Goal: Information Seeking & Learning: Learn about a topic

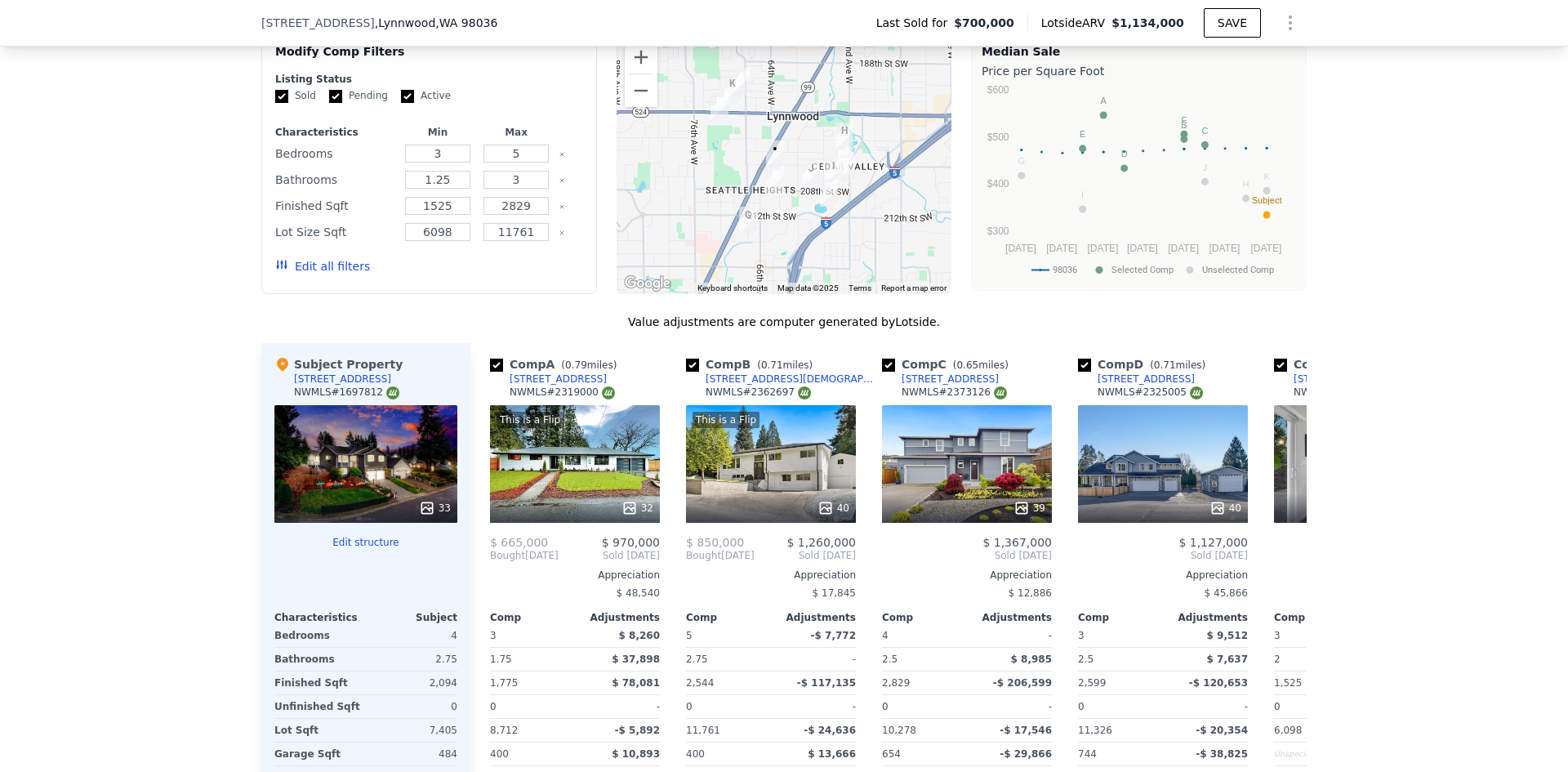
scroll to position [1464, 0]
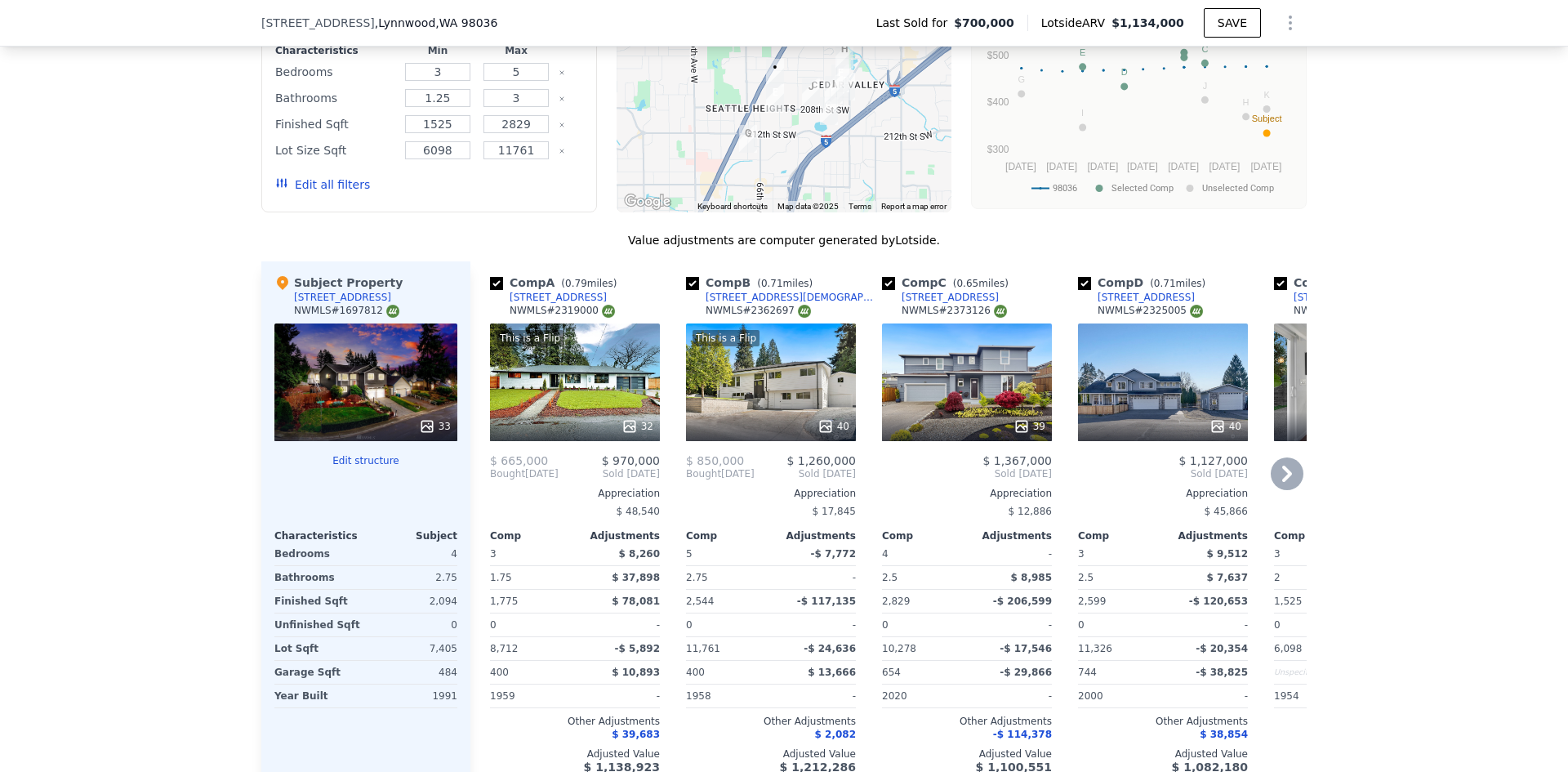
click at [1273, 483] on icon at bounding box center [1287, 473] width 33 height 33
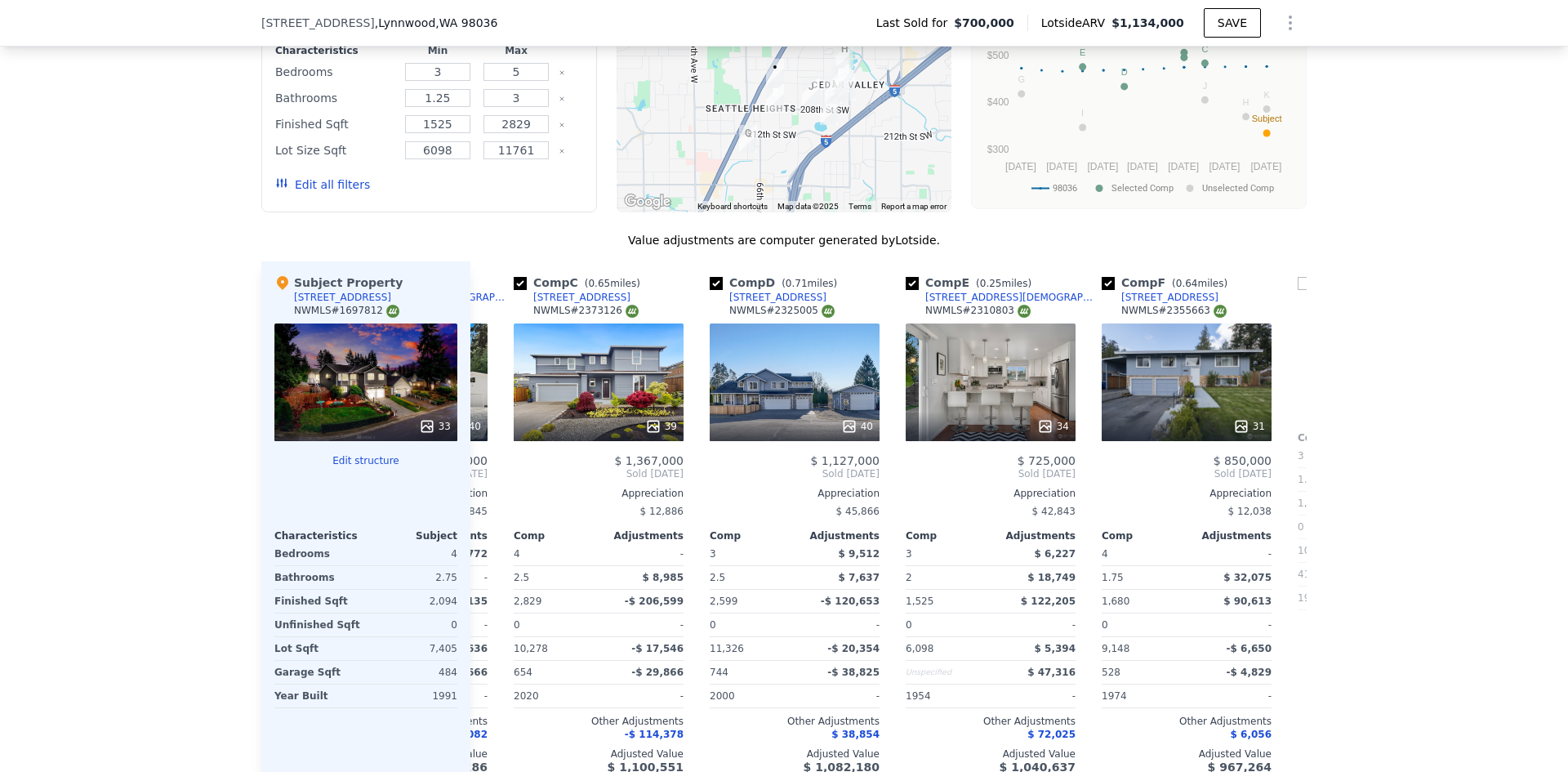
scroll to position [0, 392]
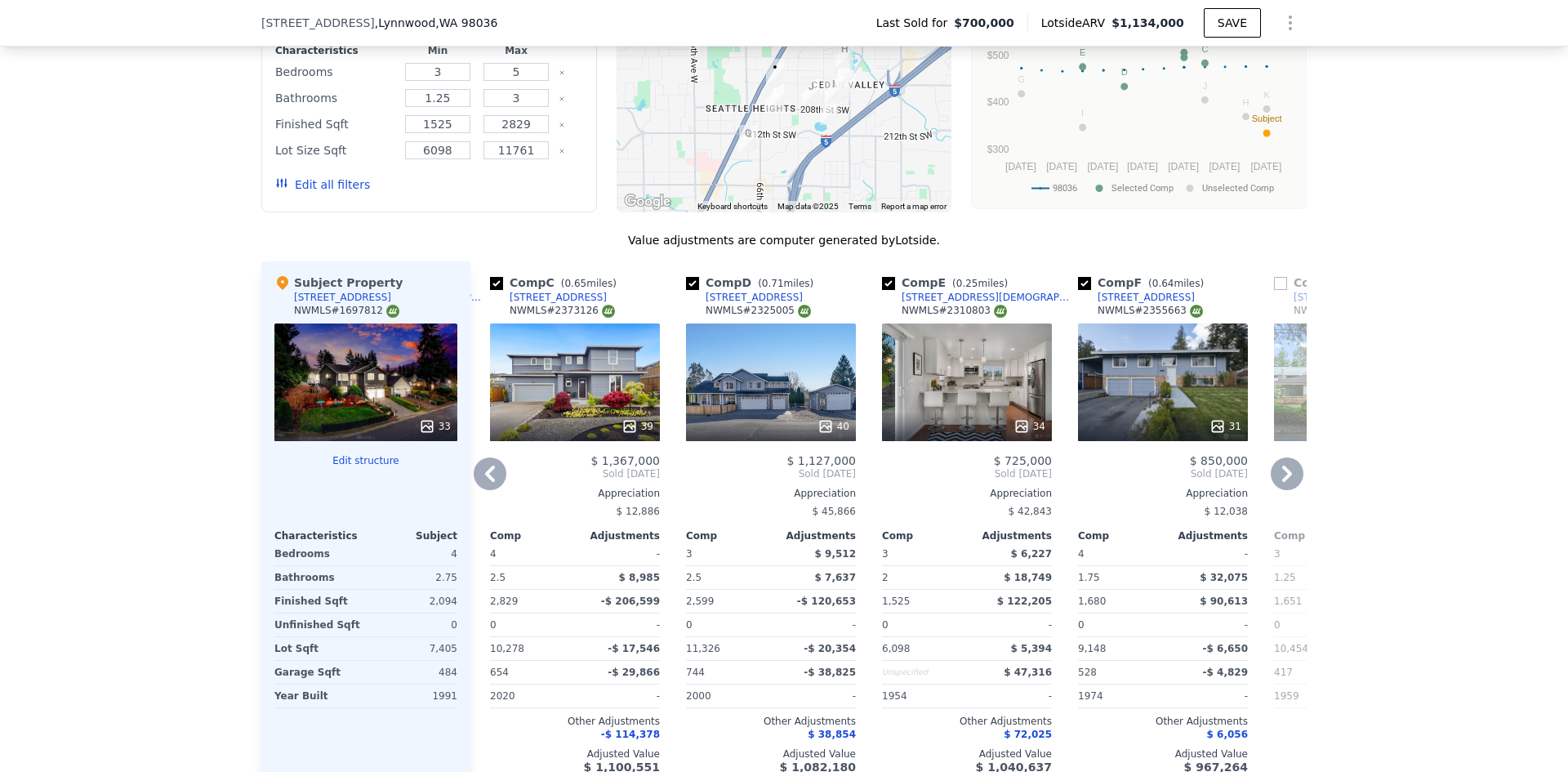
click at [1273, 483] on icon at bounding box center [1287, 473] width 33 height 33
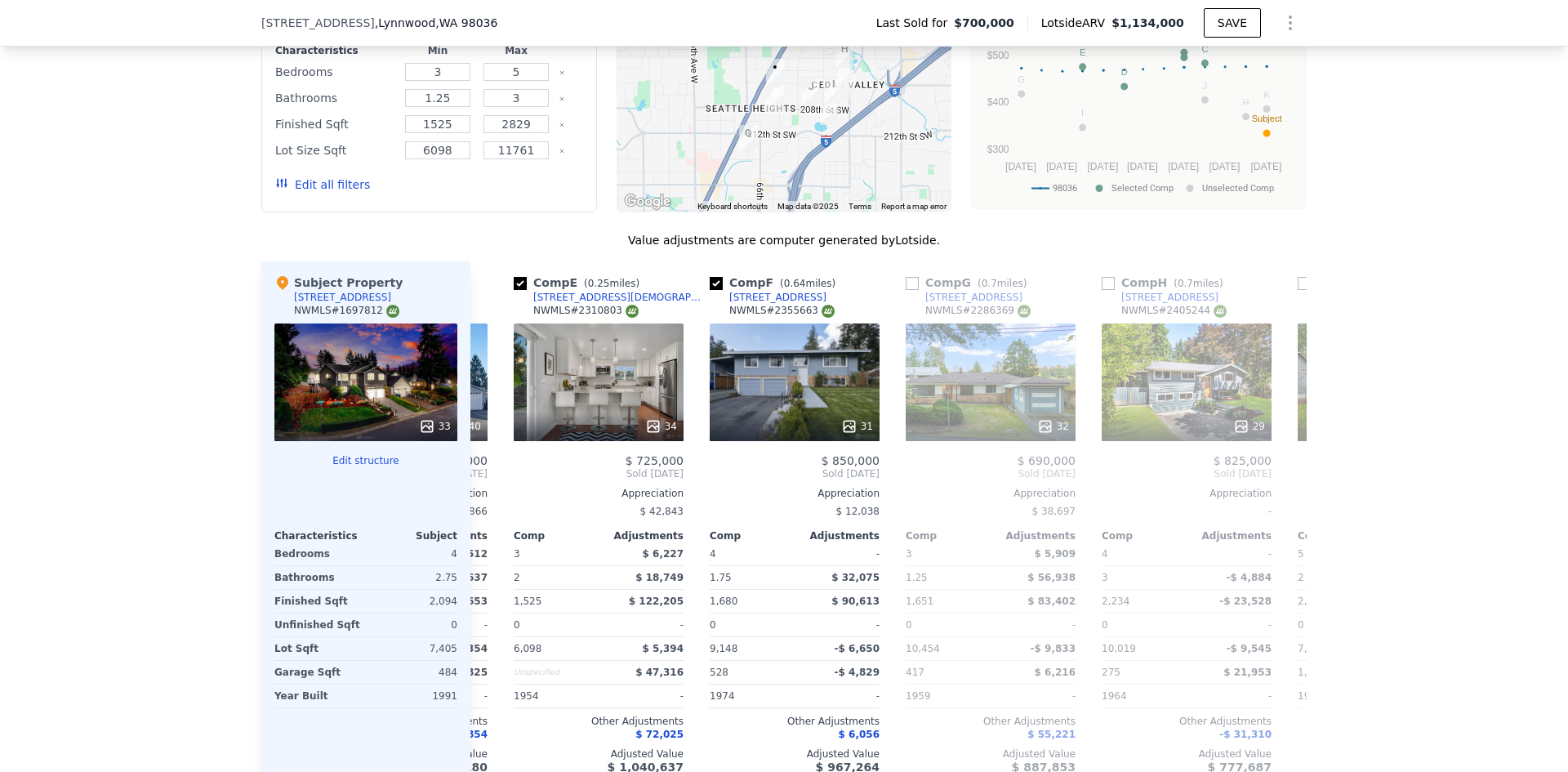
scroll to position [0, 784]
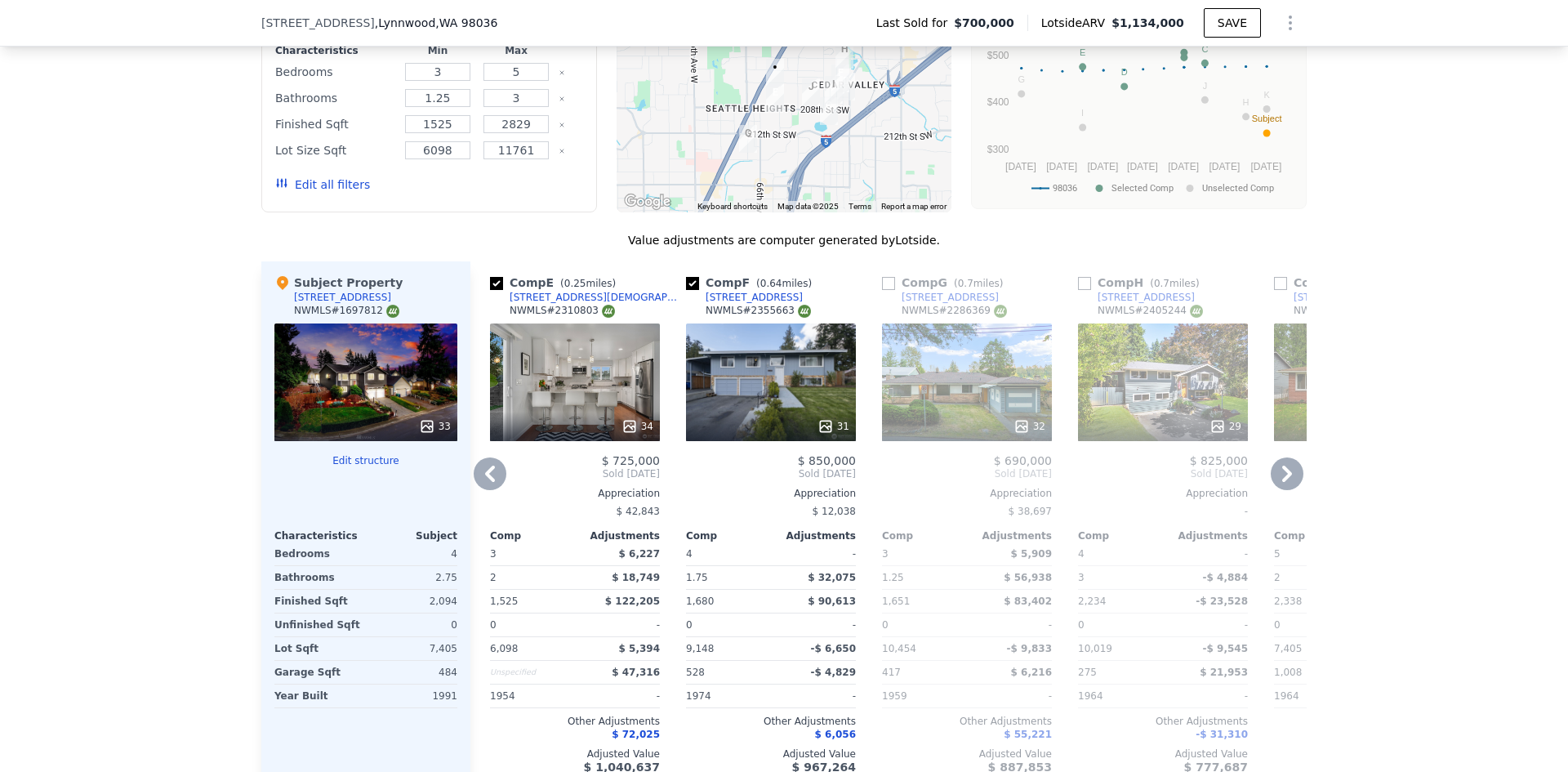
click at [1290, 483] on icon at bounding box center [1287, 473] width 33 height 33
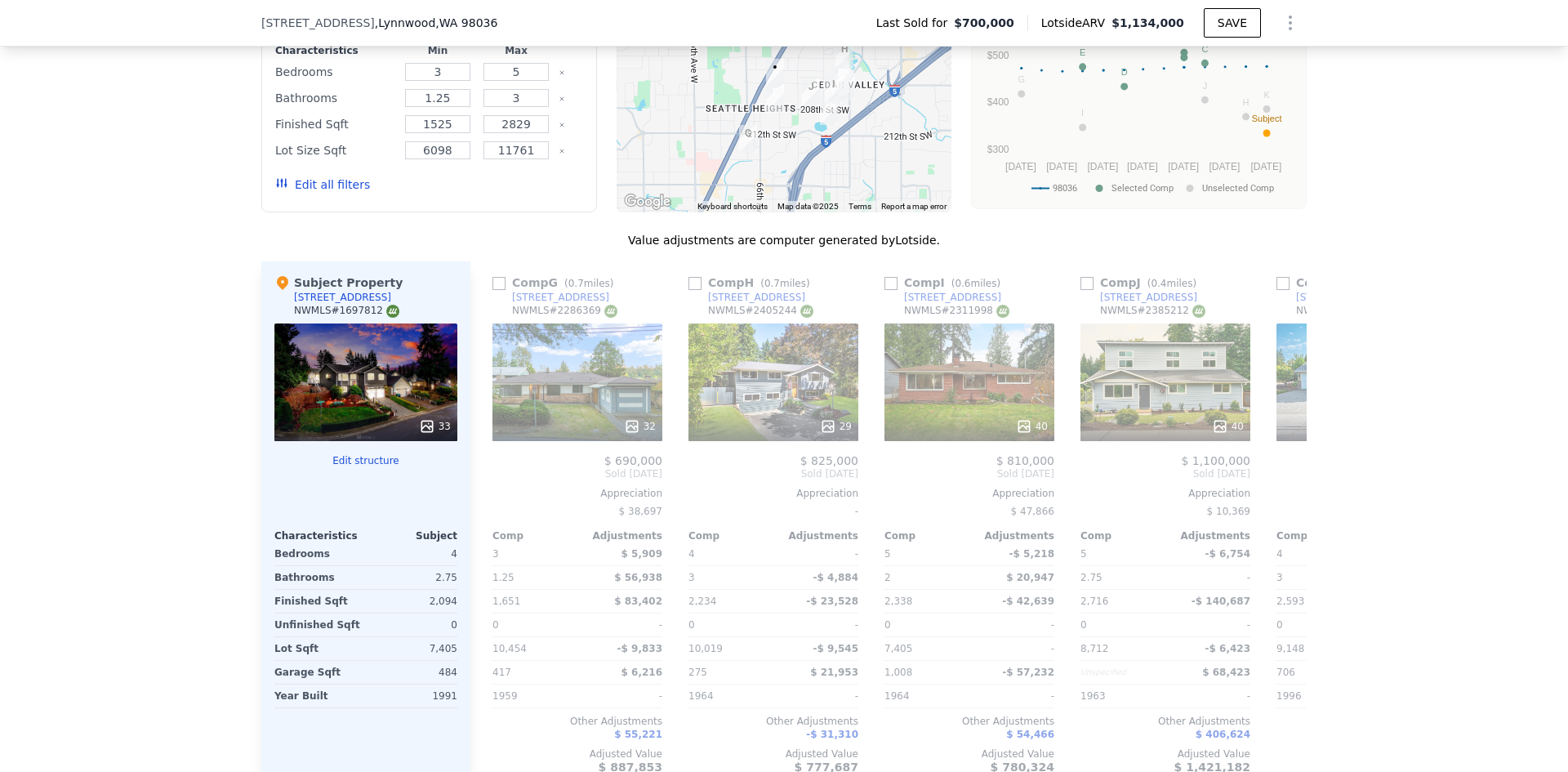
scroll to position [0, 1176]
click at [1282, 481] on icon at bounding box center [1287, 473] width 10 height 16
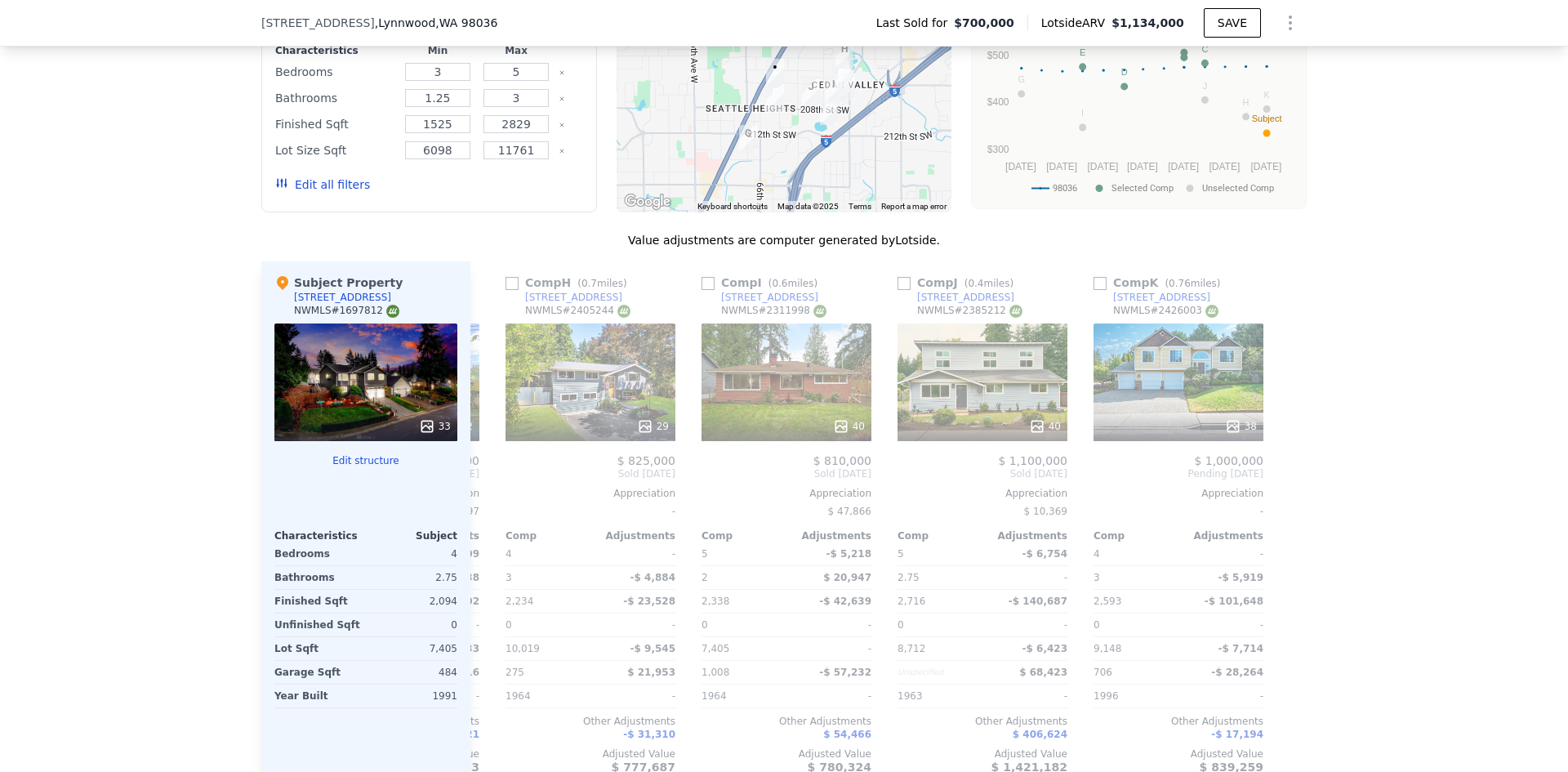
scroll to position [0, 1359]
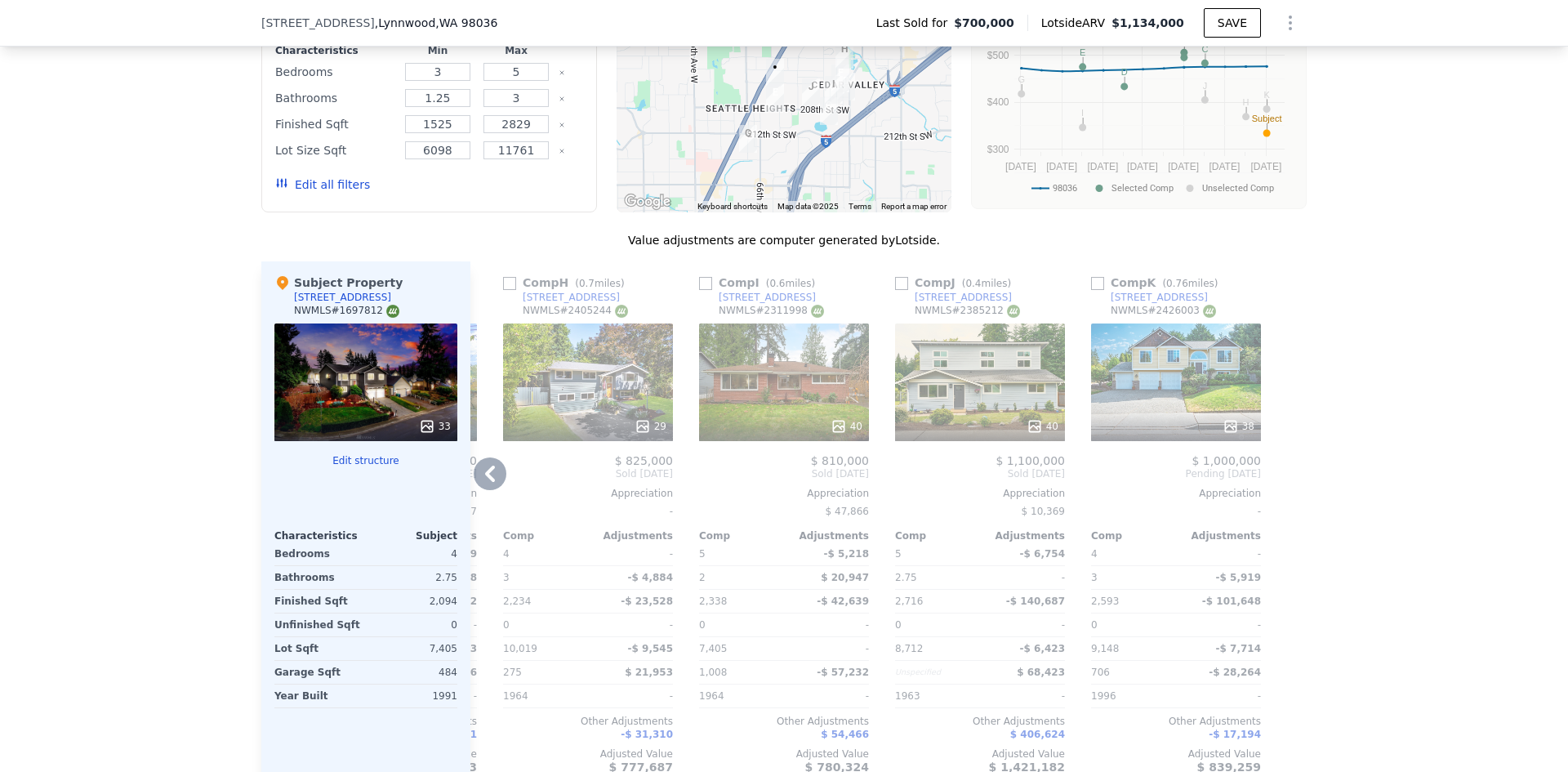
click at [1280, 481] on div at bounding box center [1293, 523] width 26 height 525
click at [1368, 471] on div "We found 11 sales that match your search Listings provided by NWMLS Filters Map…" at bounding box center [784, 347] width 1568 height 937
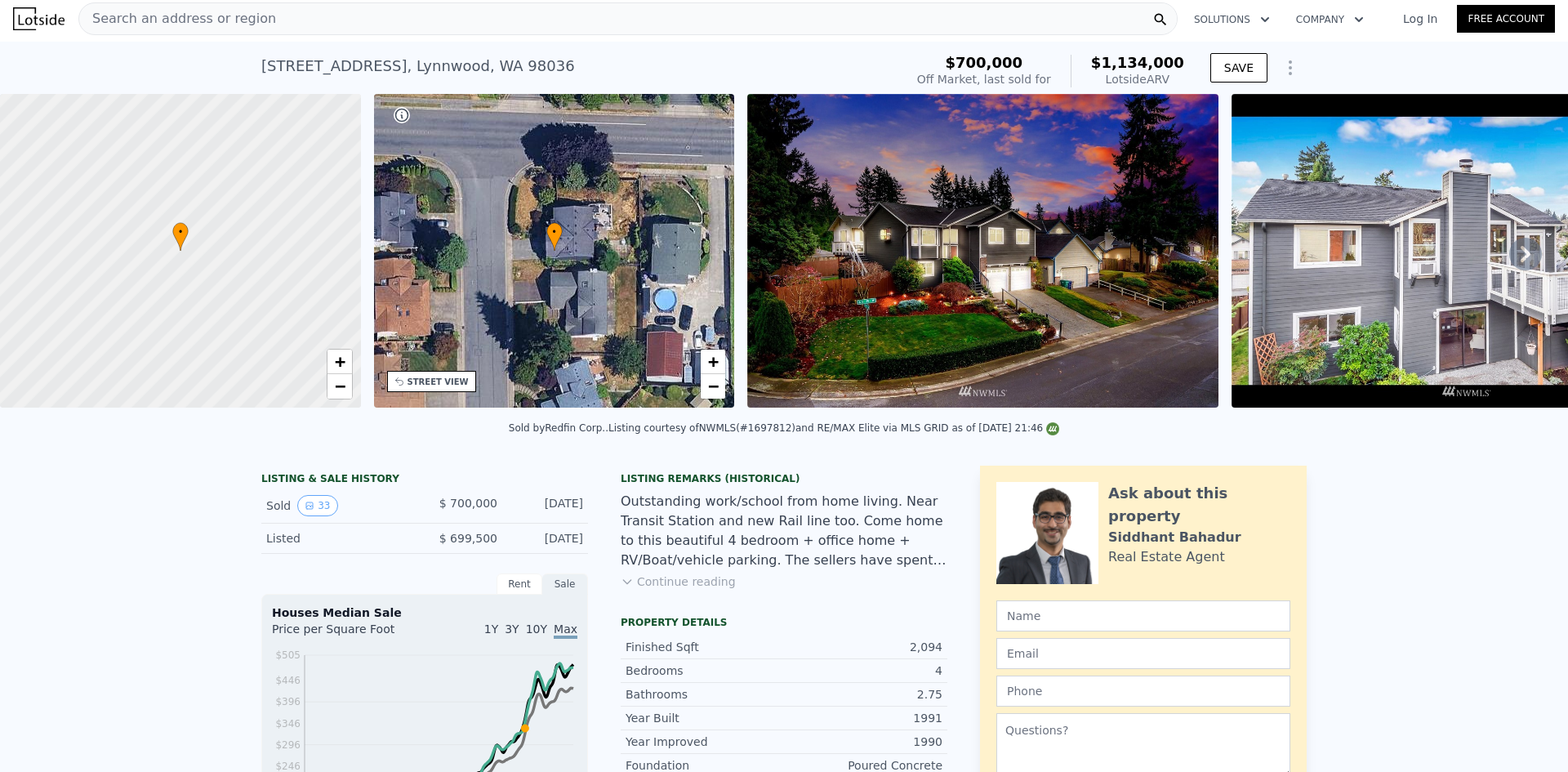
scroll to position [0, 0]
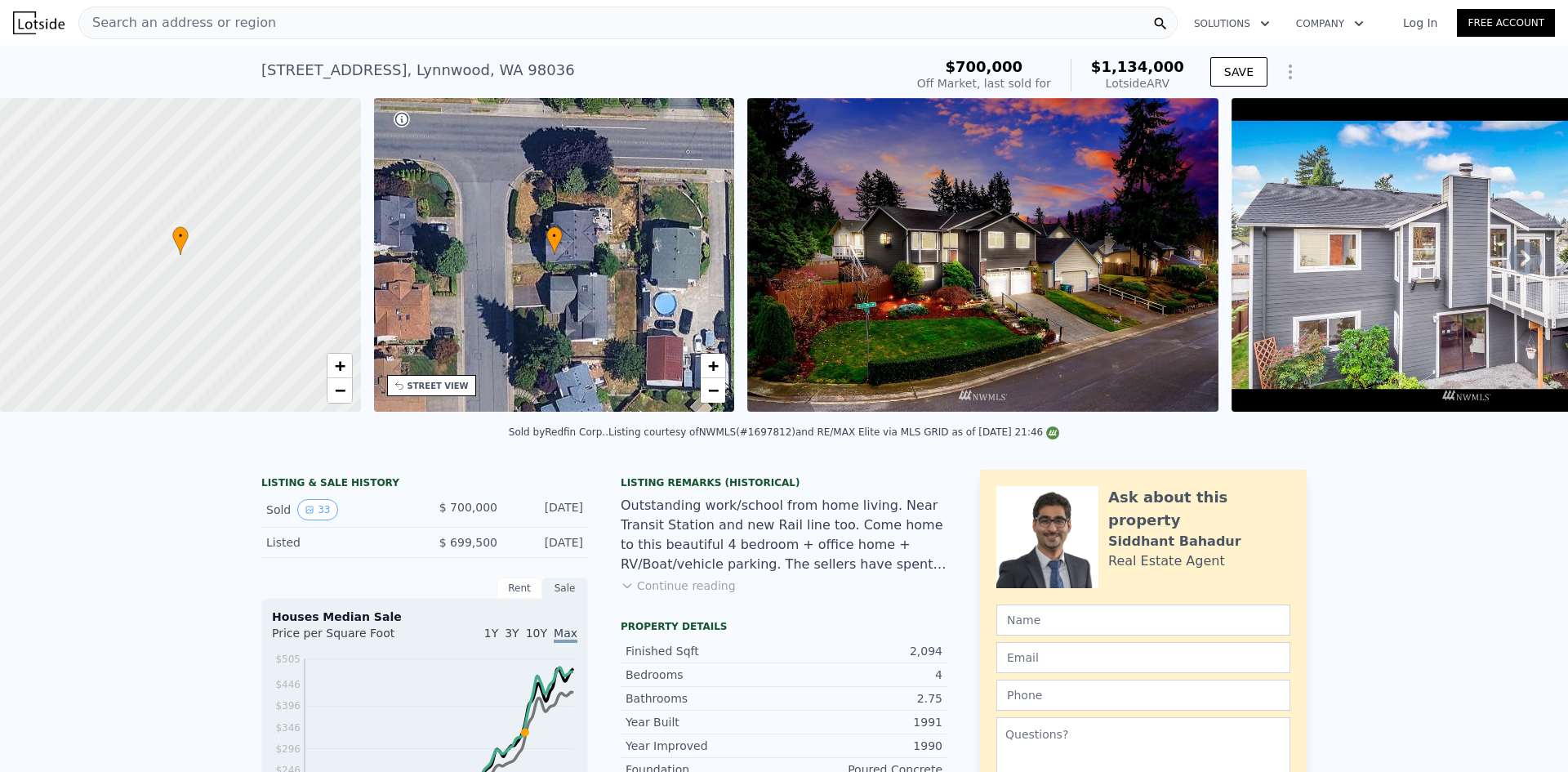
click at [1004, 242] on img at bounding box center [983, 255] width 471 height 313
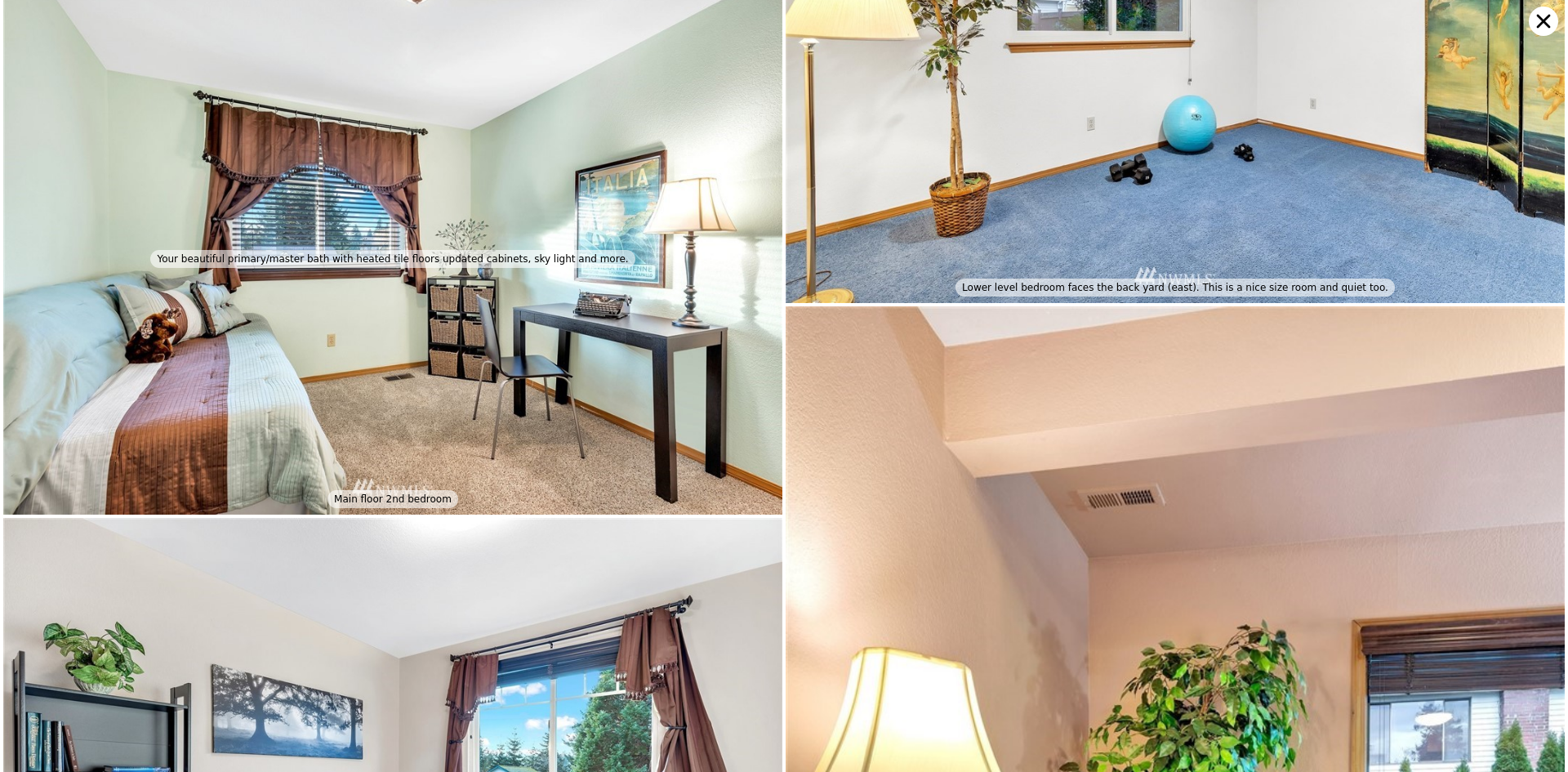
scroll to position [5921, 0]
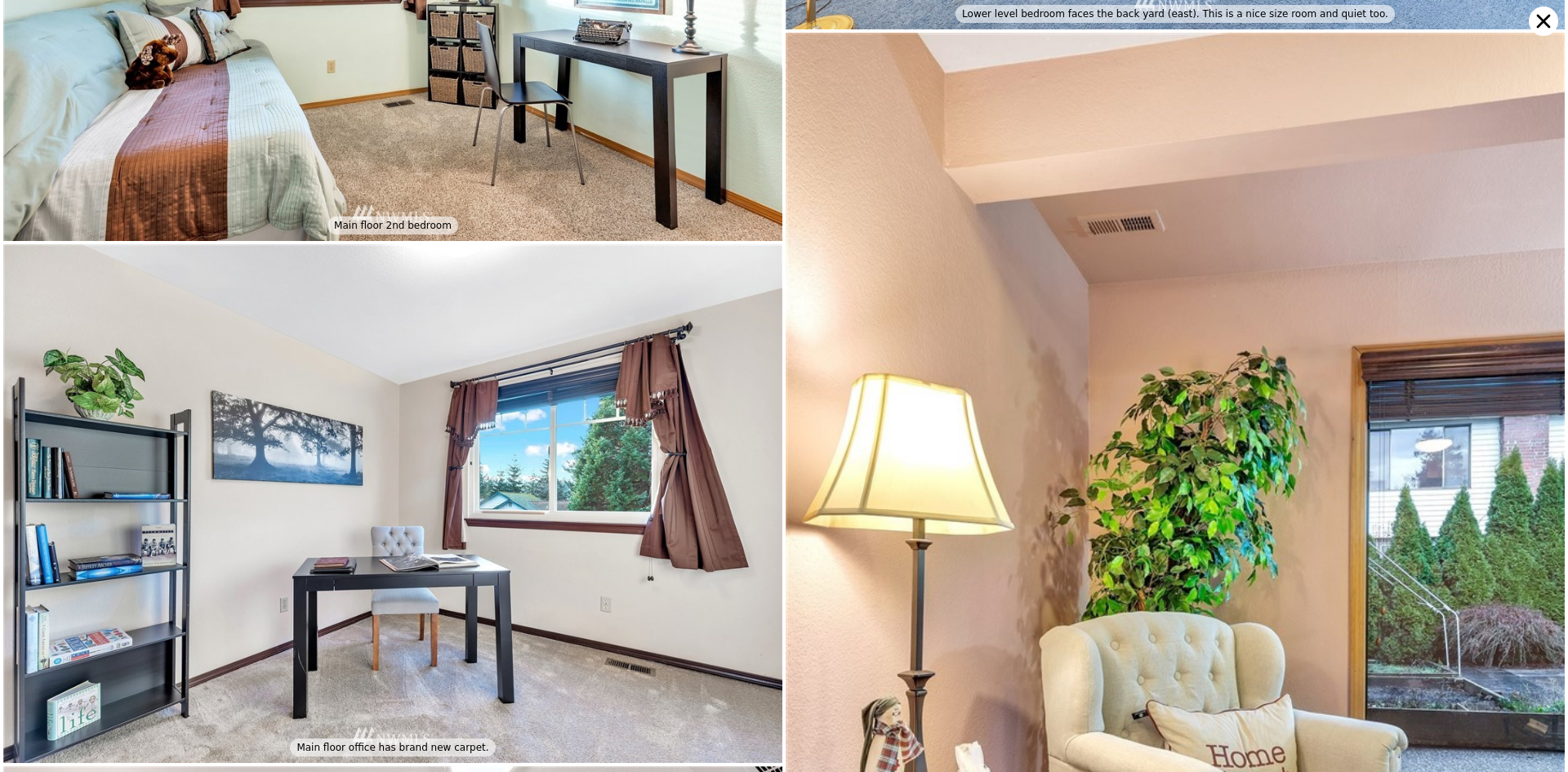
click at [912, 502] on img at bounding box center [1174, 617] width 779 height 1168
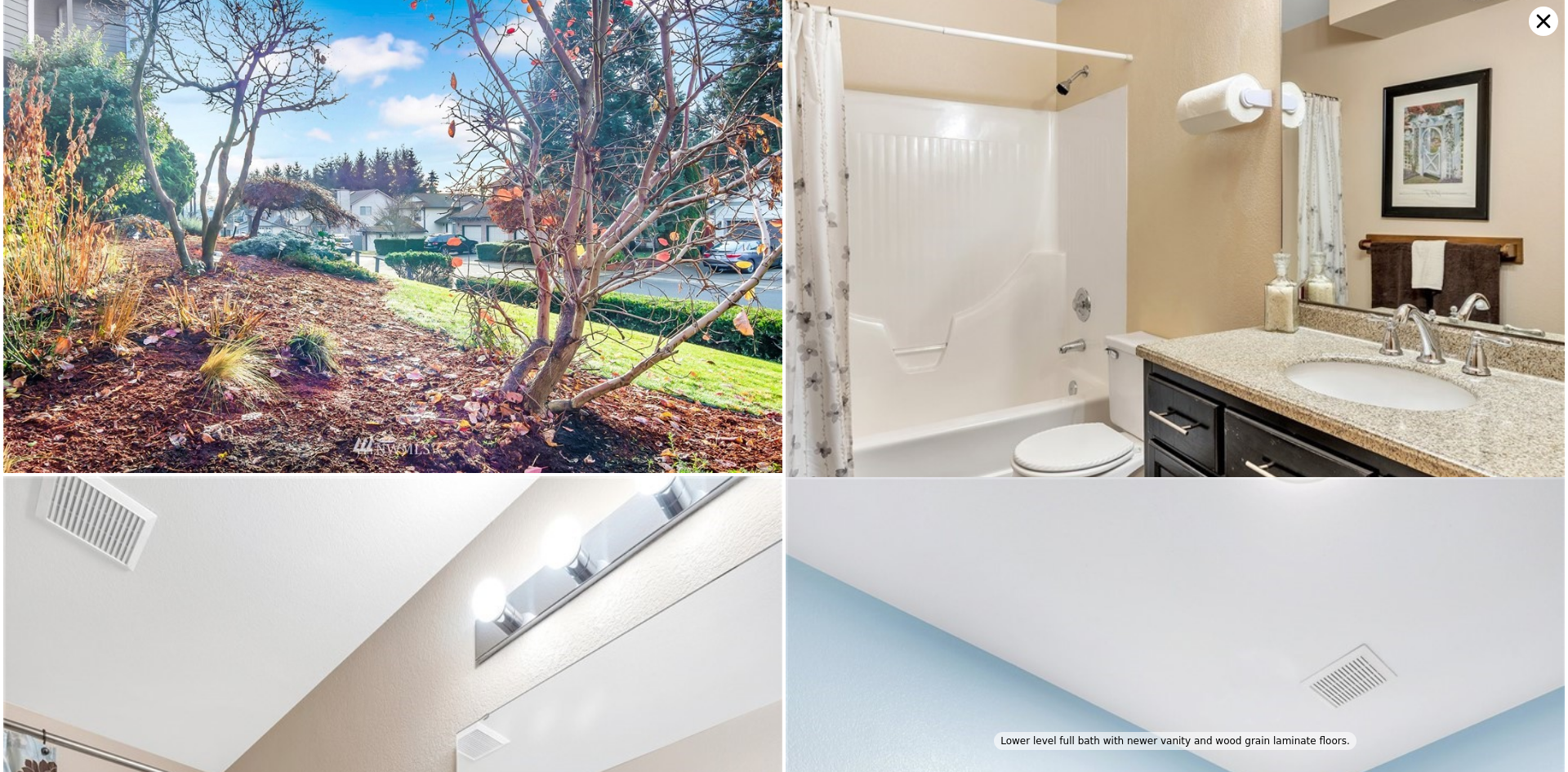
scroll to position [8233, 0]
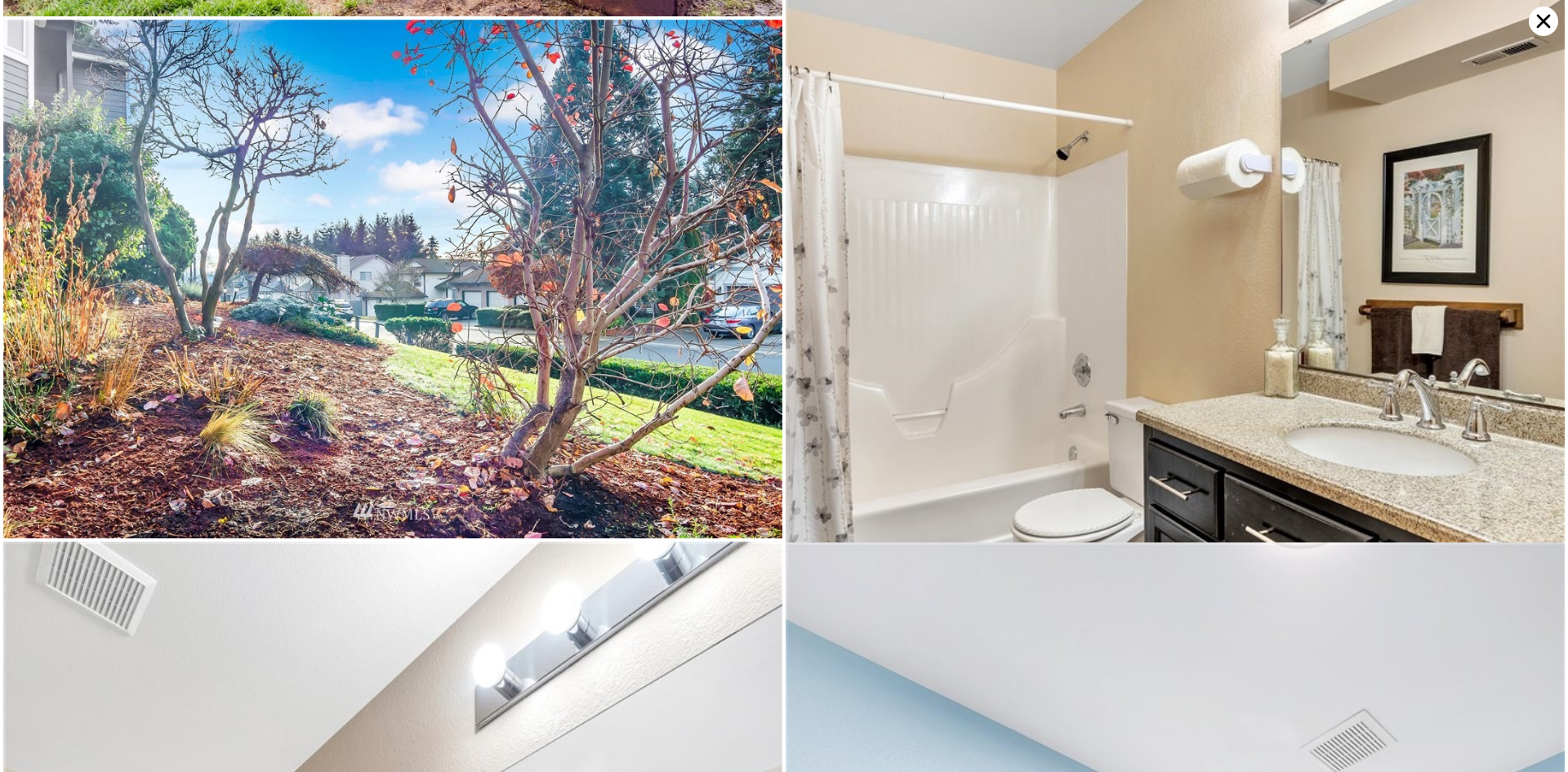
click at [1161, 455] on img at bounding box center [1174, 238] width 779 height 1168
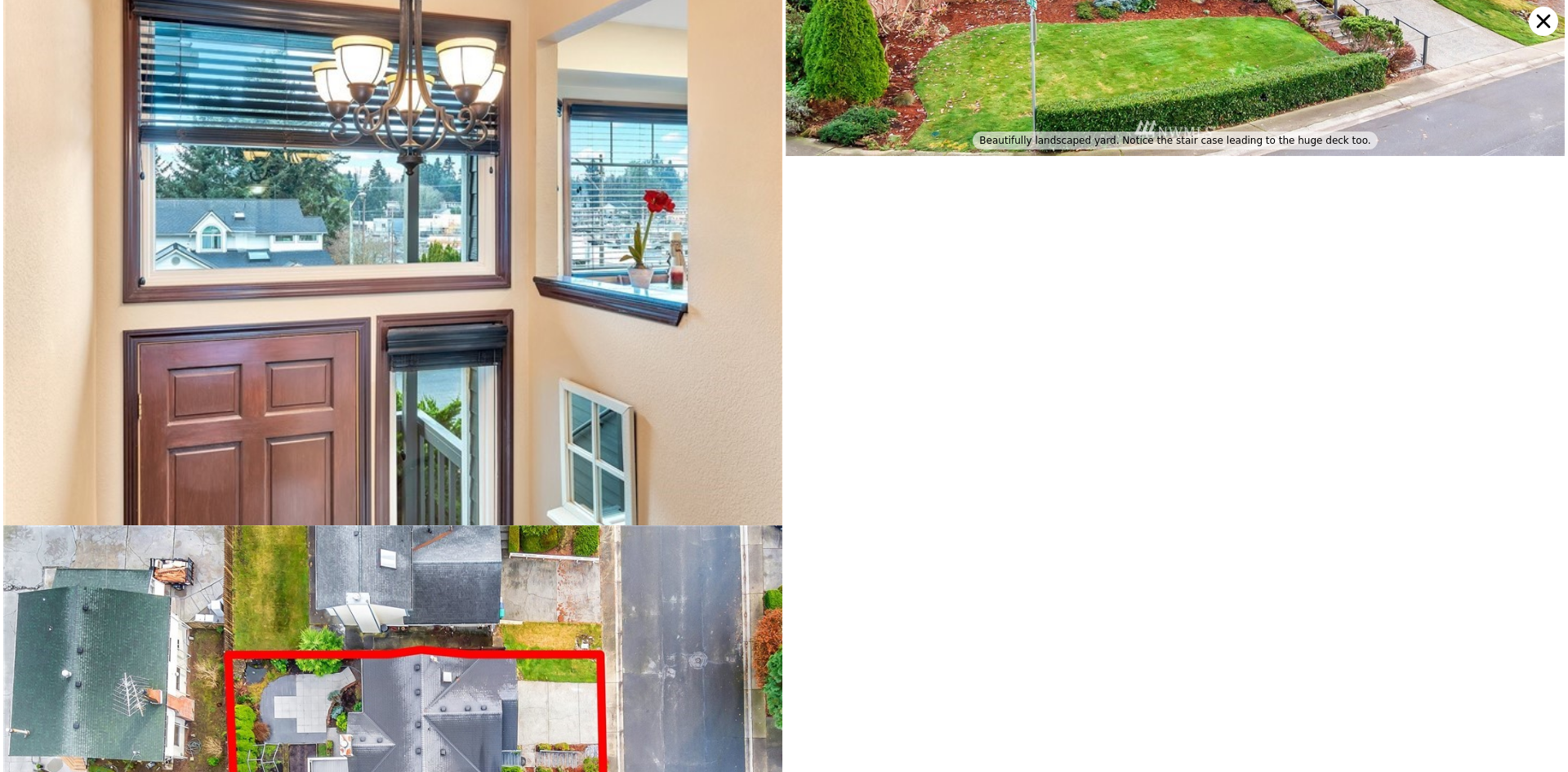
scroll to position [10255, 0]
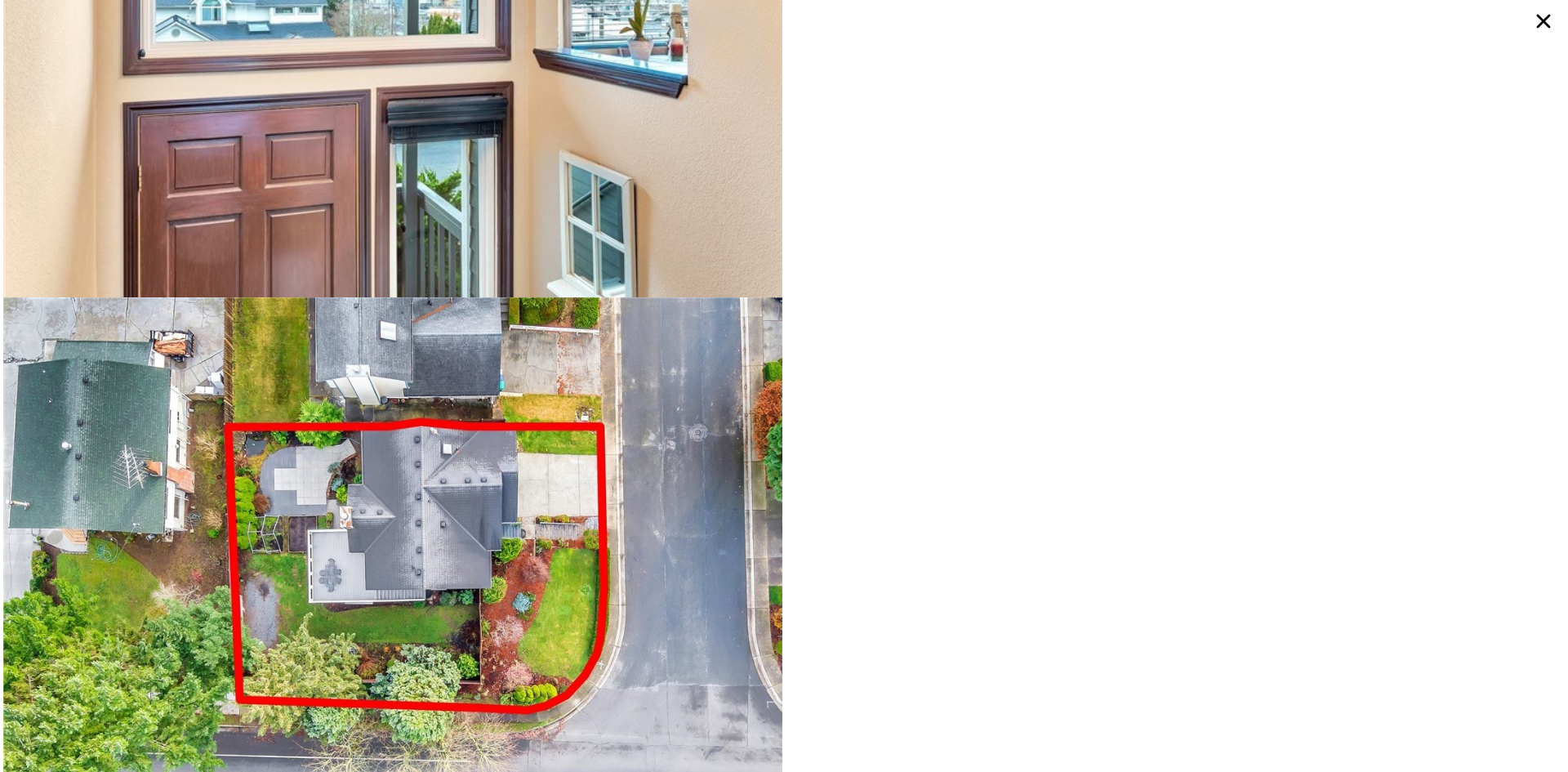
click at [584, 577] on img at bounding box center [392, 556] width 779 height 518
click at [518, 536] on img at bounding box center [392, 556] width 779 height 518
drag, startPoint x: 679, startPoint y: 455, endPoint x: 695, endPoint y: 449, distance: 17.1
click at [680, 455] on img at bounding box center [392, 556] width 779 height 518
